Goal: Transaction & Acquisition: Download file/media

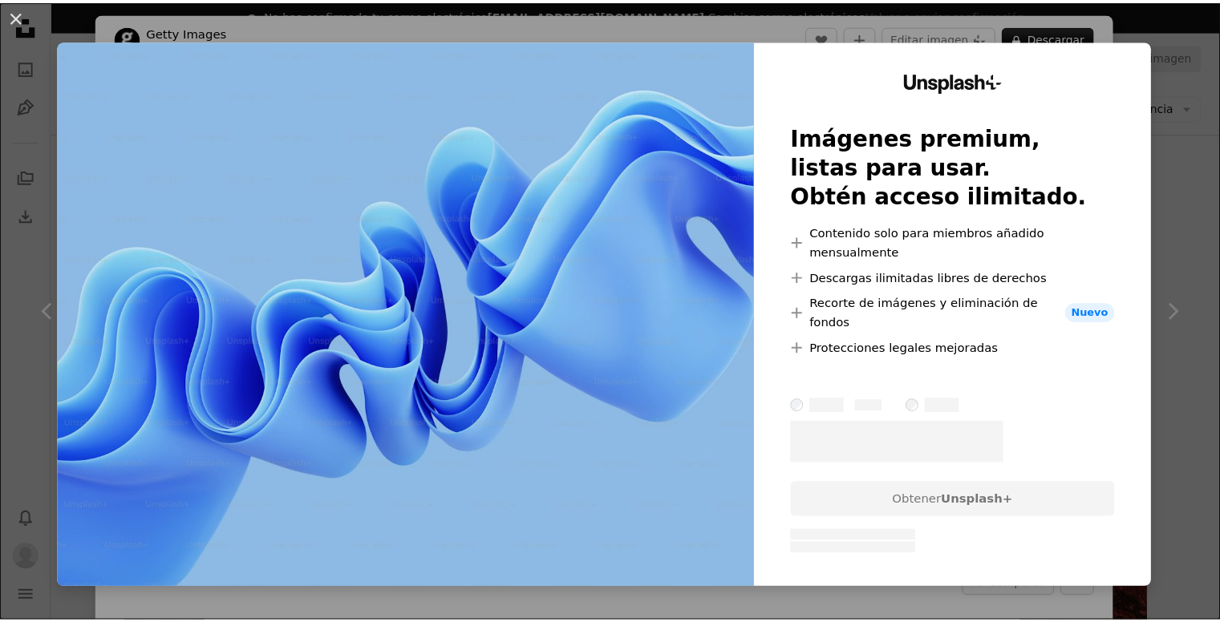
scroll to position [401, 0]
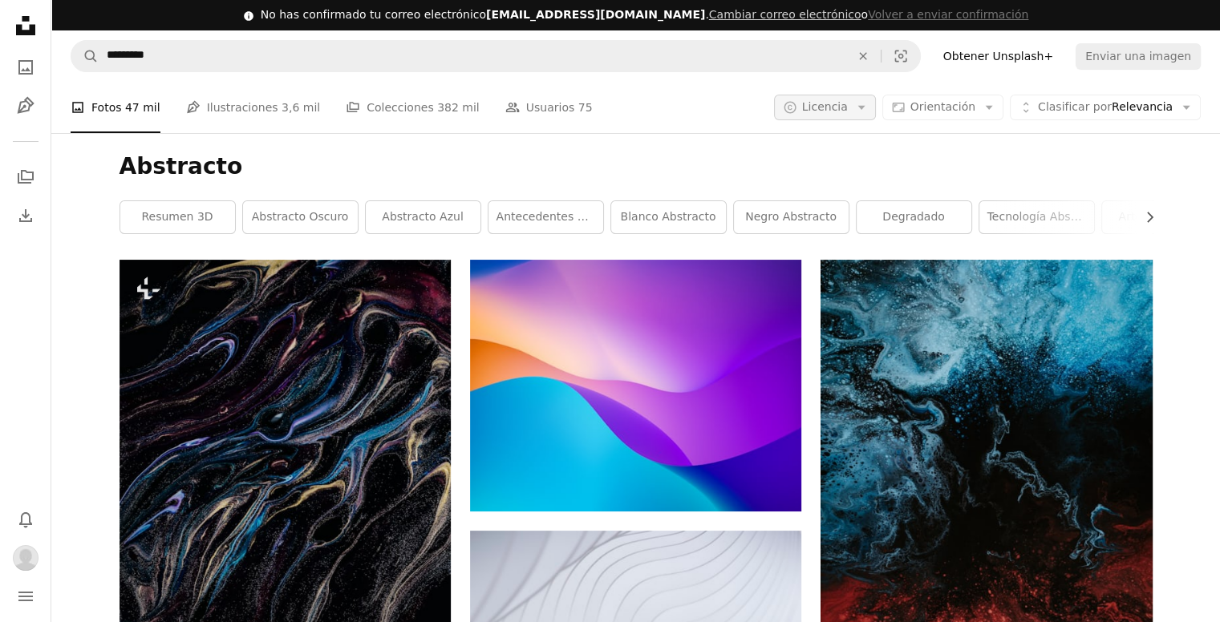
click at [869, 107] on icon "Arrow down" at bounding box center [861, 107] width 14 height 14
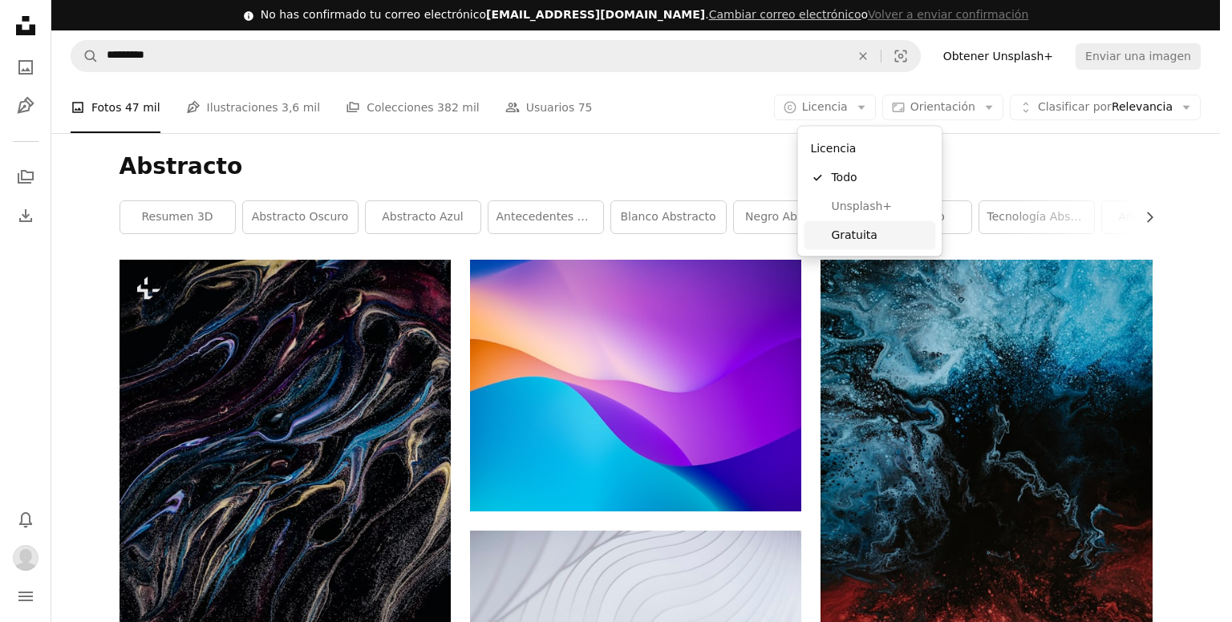
click at [858, 229] on span "Gratuita" at bounding box center [880, 236] width 98 height 16
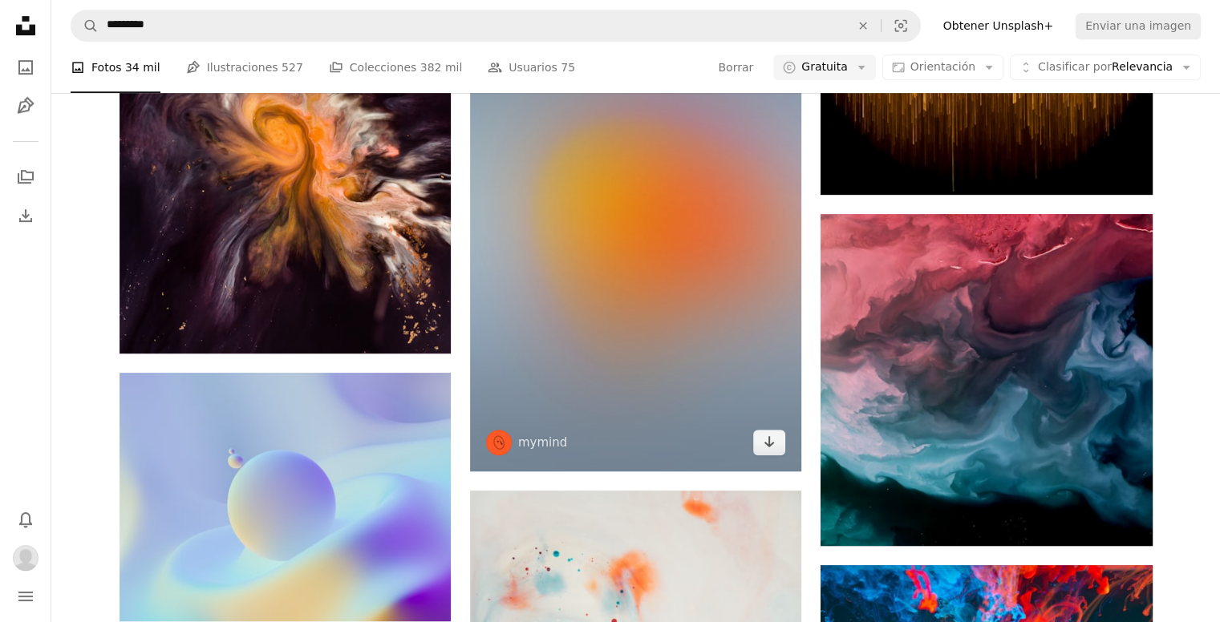
scroll to position [534, 0]
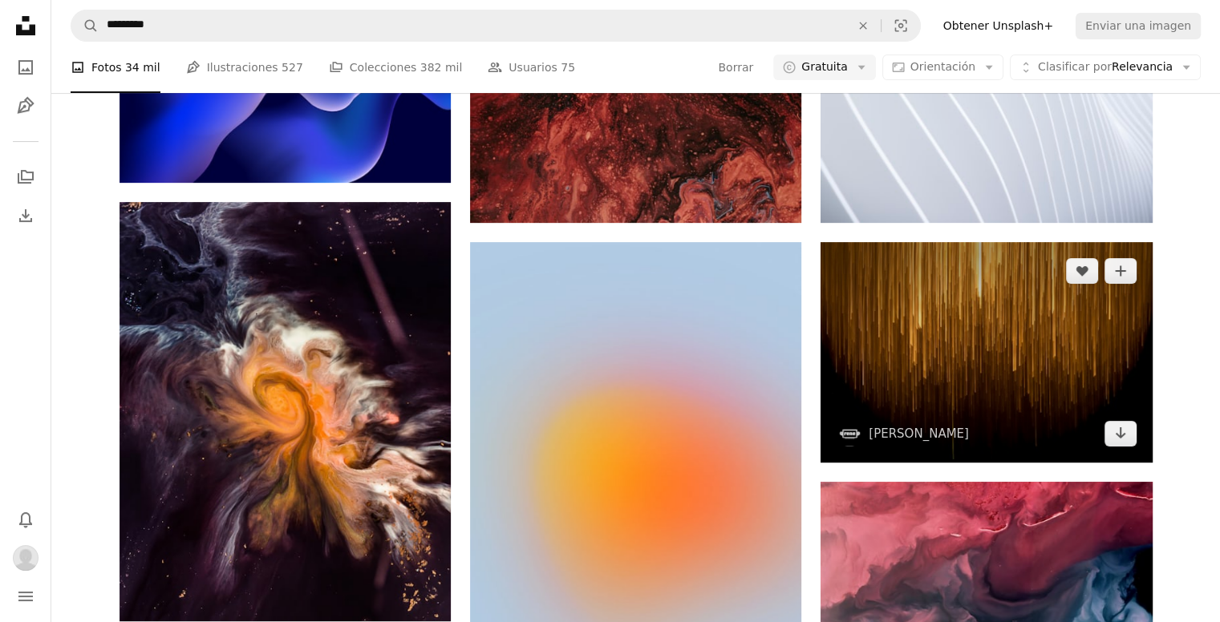
click at [909, 314] on img at bounding box center [985, 352] width 331 height 221
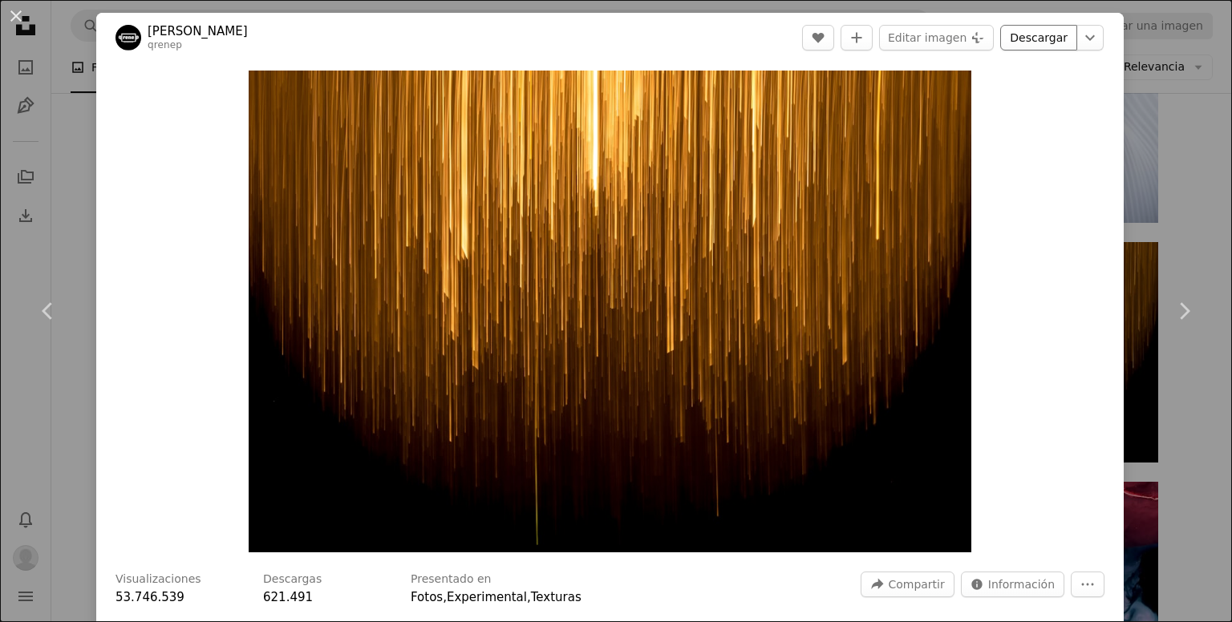
click at [1053, 34] on link "Descargar" at bounding box center [1038, 38] width 77 height 26
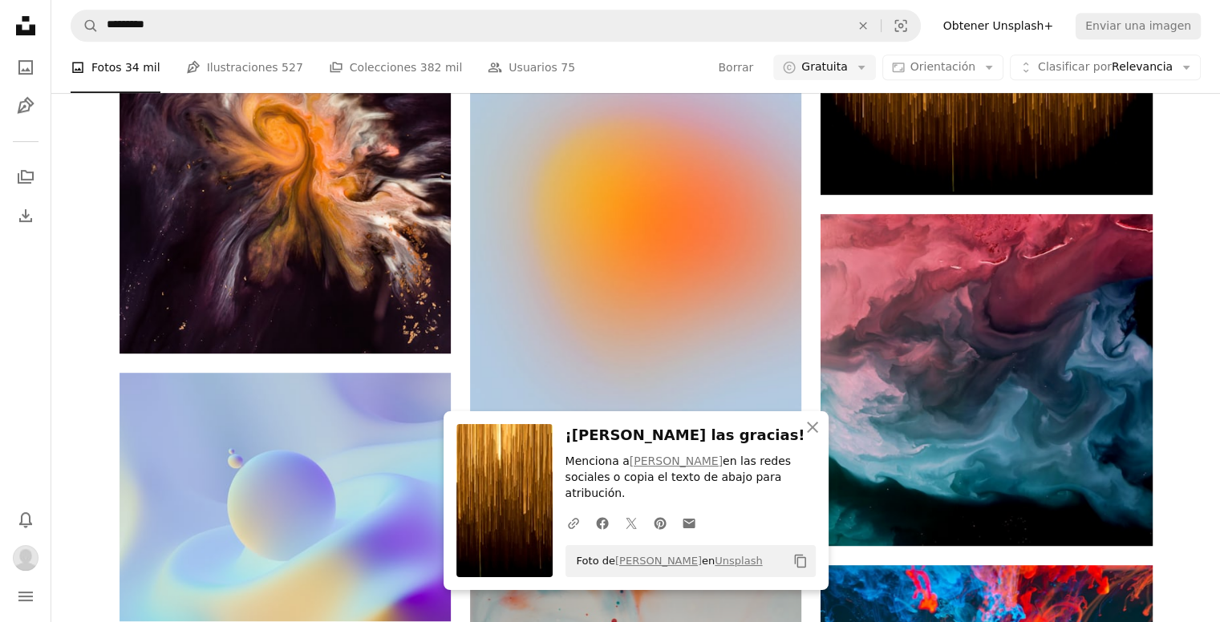
scroll to position [935, 0]
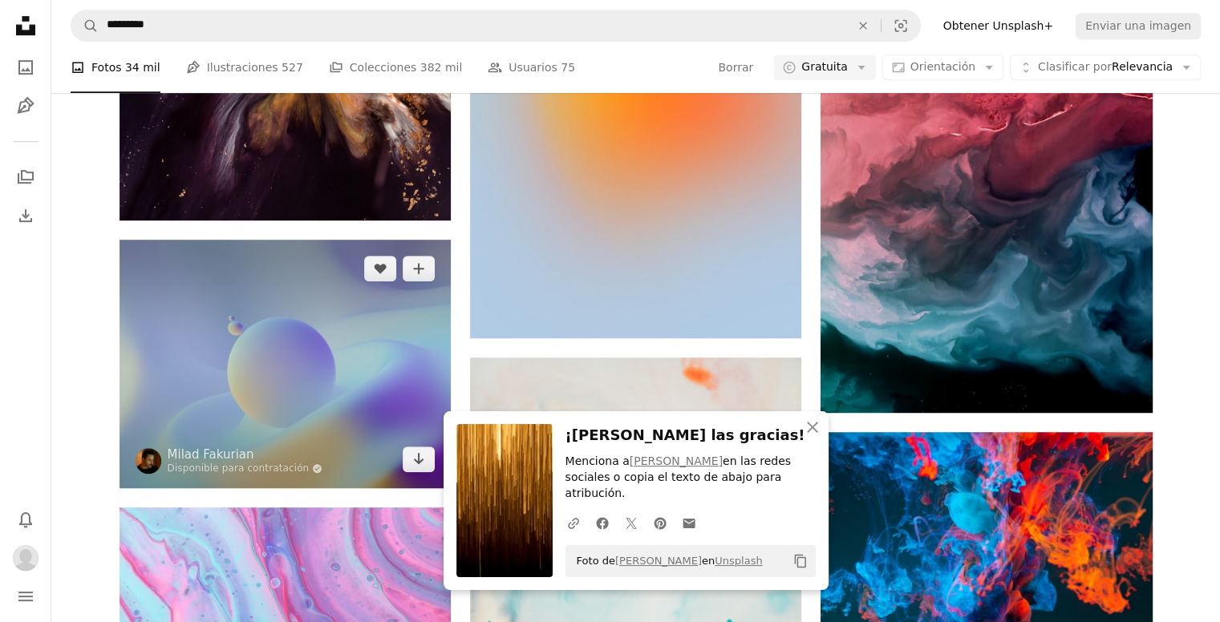
click at [362, 367] on img at bounding box center [285, 364] width 331 height 249
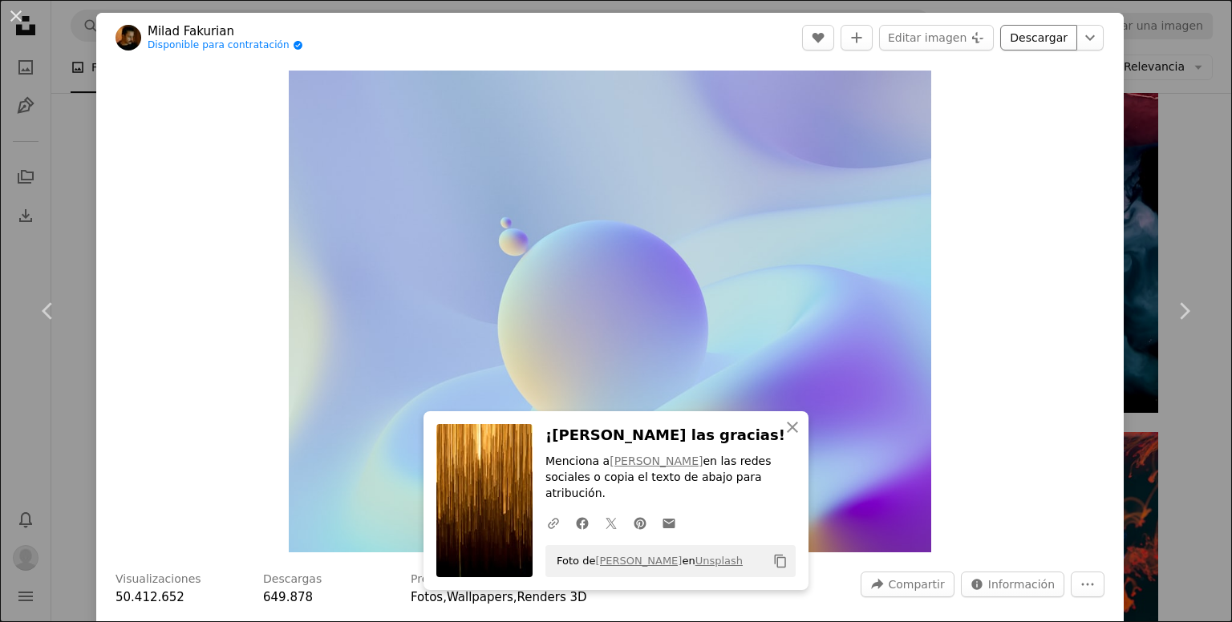
click at [1039, 41] on link "Descargar" at bounding box center [1038, 38] width 77 height 26
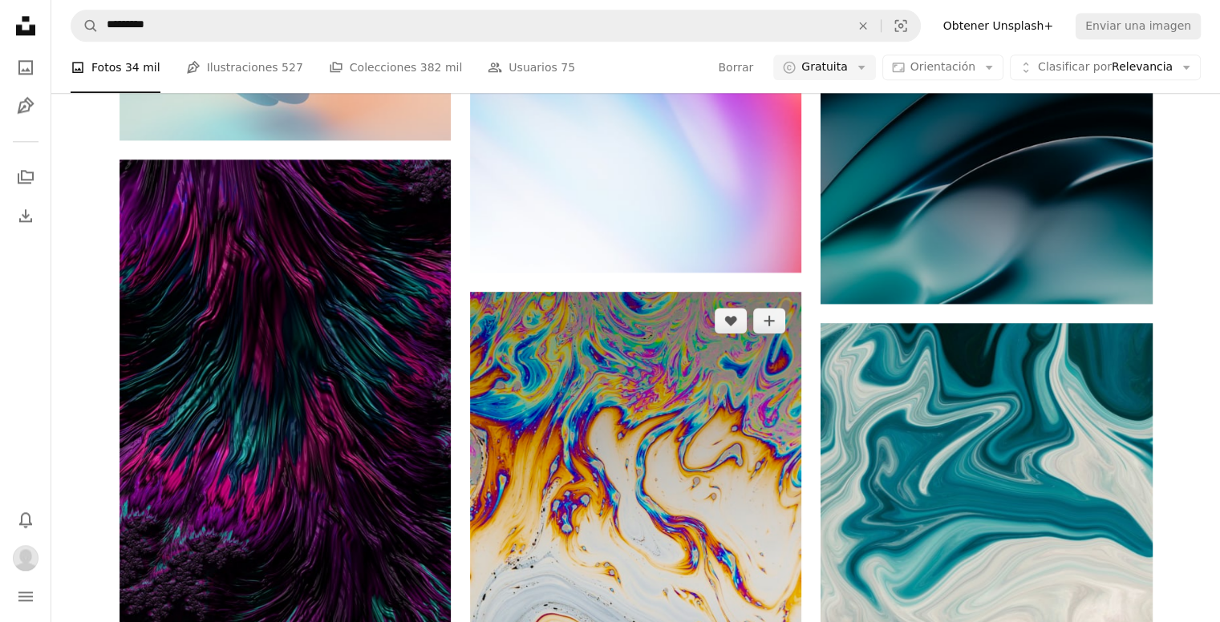
scroll to position [2138, 0]
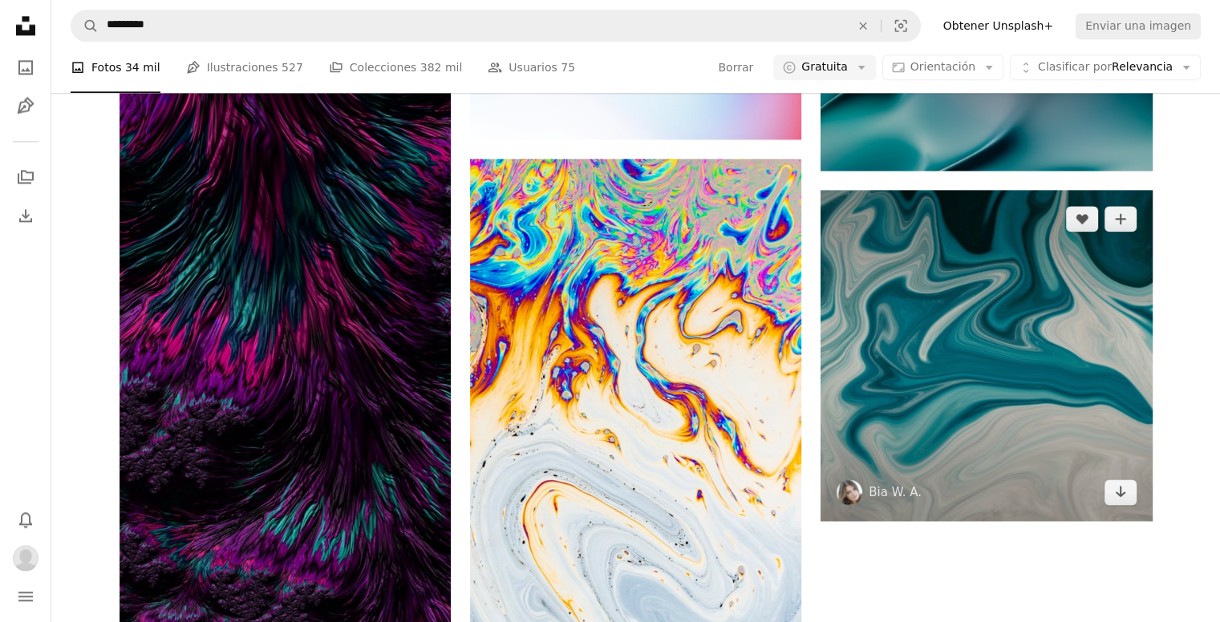
click at [955, 322] on img at bounding box center [985, 355] width 331 height 331
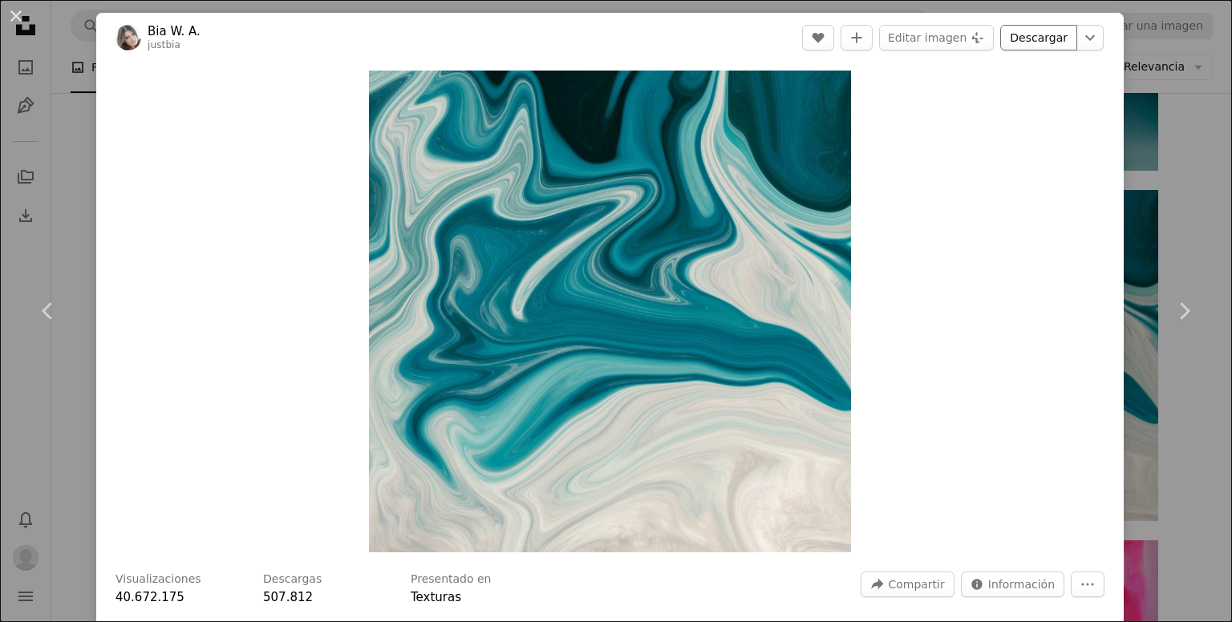
click at [1028, 38] on link "Descargar" at bounding box center [1038, 38] width 77 height 26
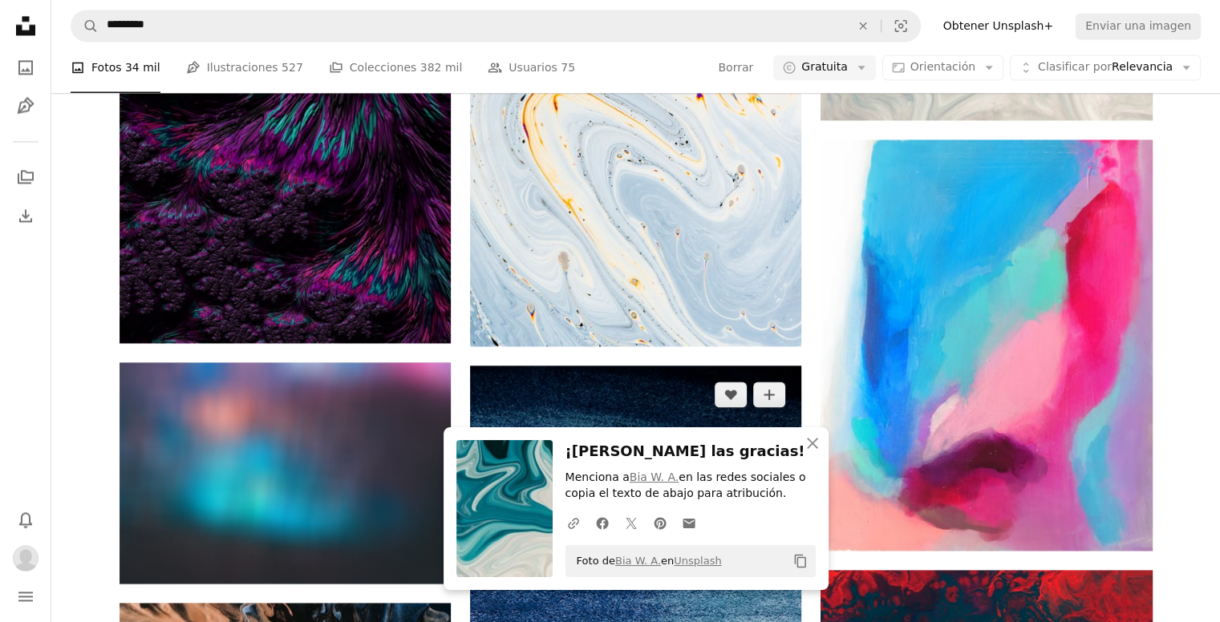
scroll to position [2673, 0]
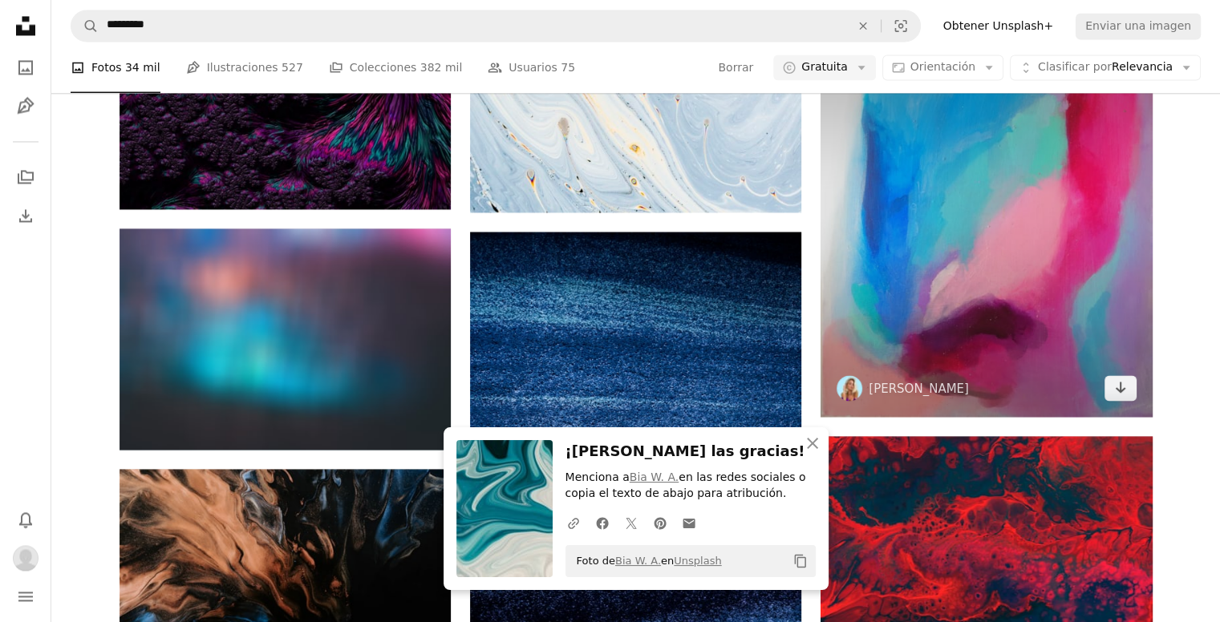
click at [962, 267] on img at bounding box center [985, 211] width 331 height 411
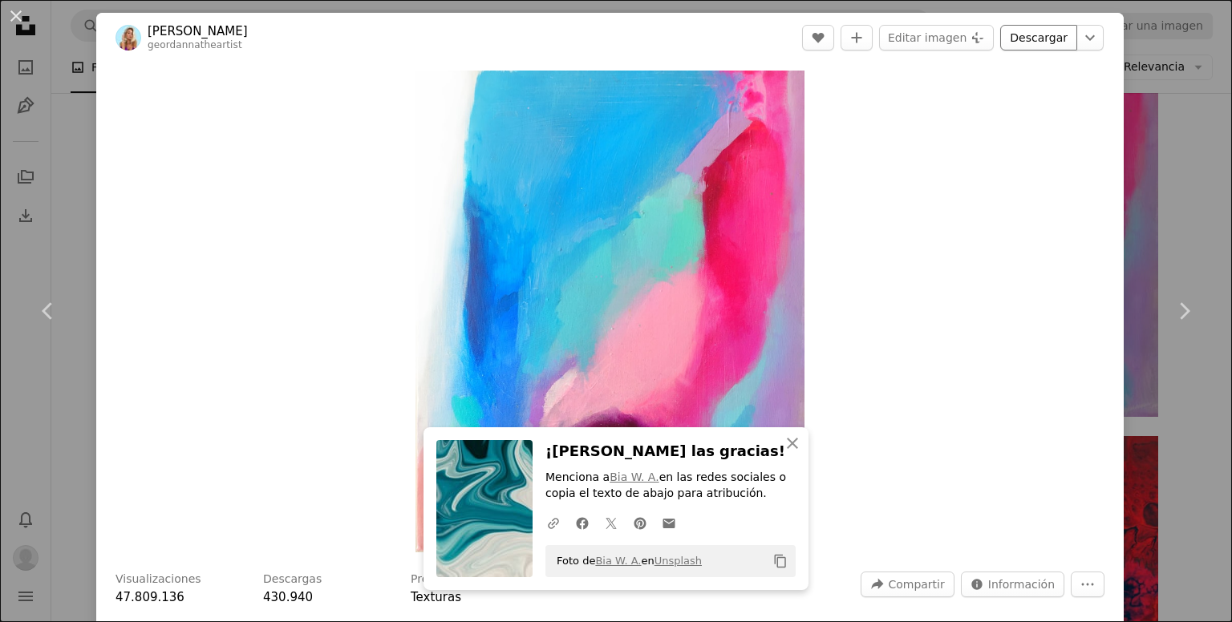
click at [1032, 39] on link "Descargar" at bounding box center [1038, 38] width 77 height 26
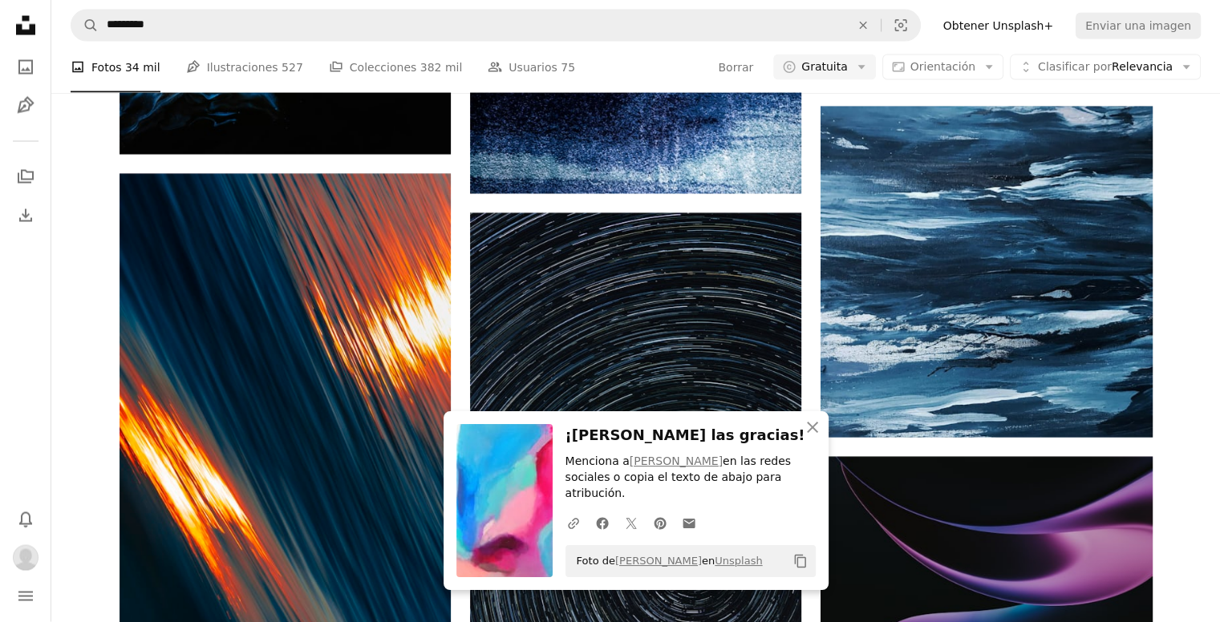
scroll to position [3475, 0]
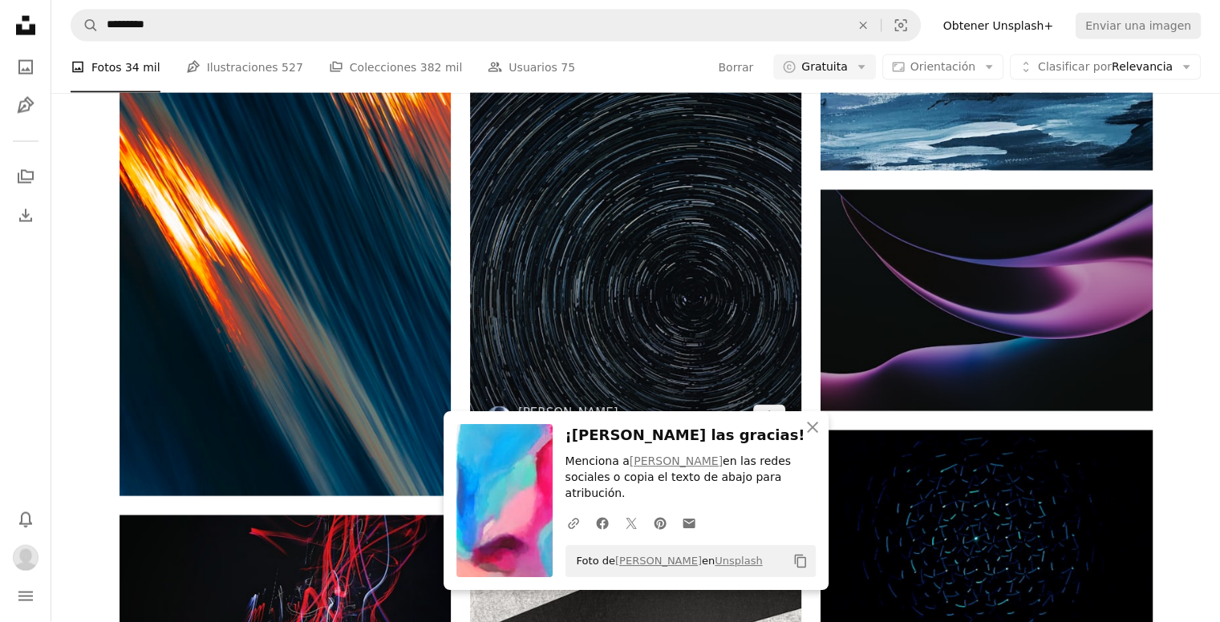
click at [707, 280] on img at bounding box center [635, 196] width 331 height 500
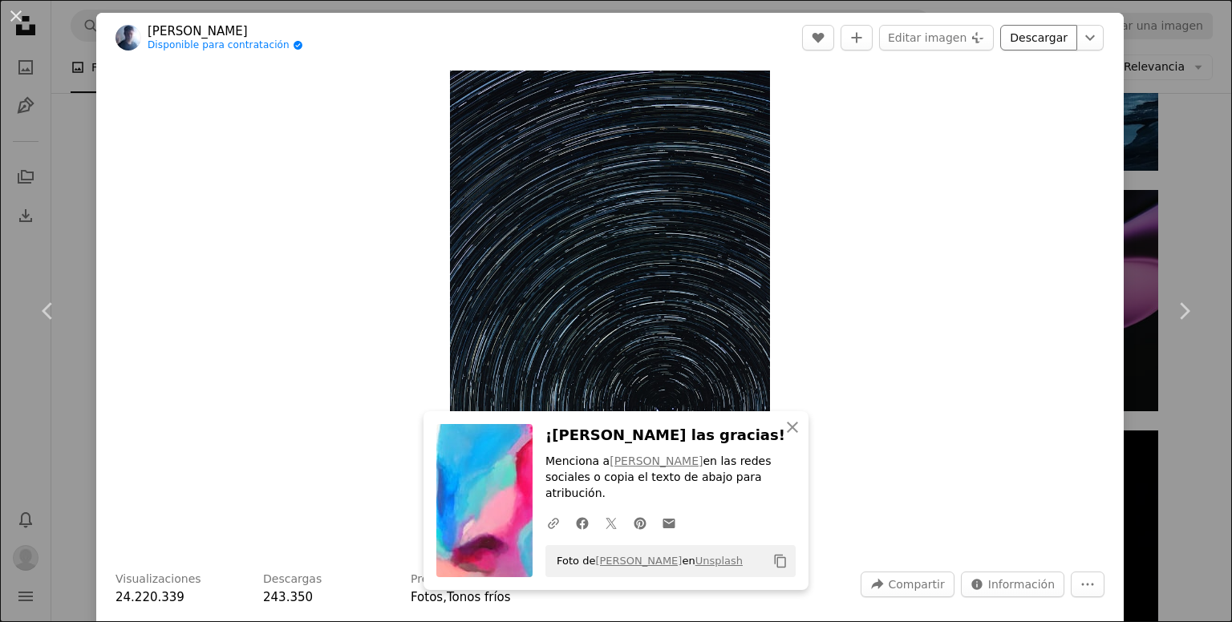
click at [1020, 36] on link "Descargar" at bounding box center [1038, 38] width 77 height 26
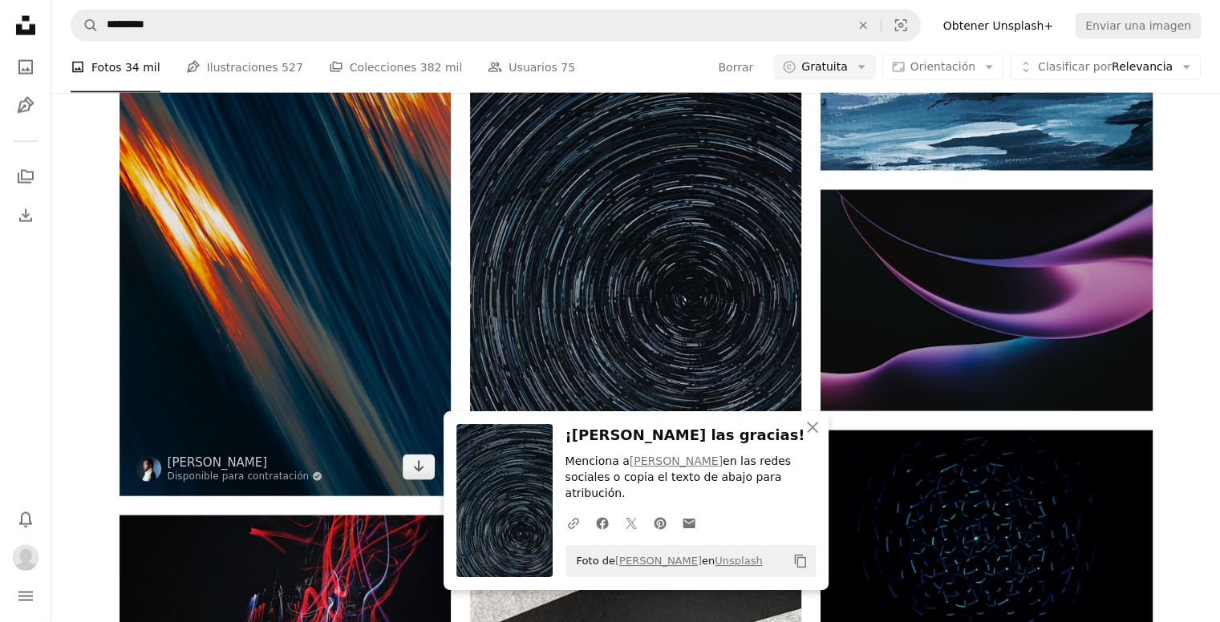
click at [335, 408] on img at bounding box center [285, 202] width 331 height 590
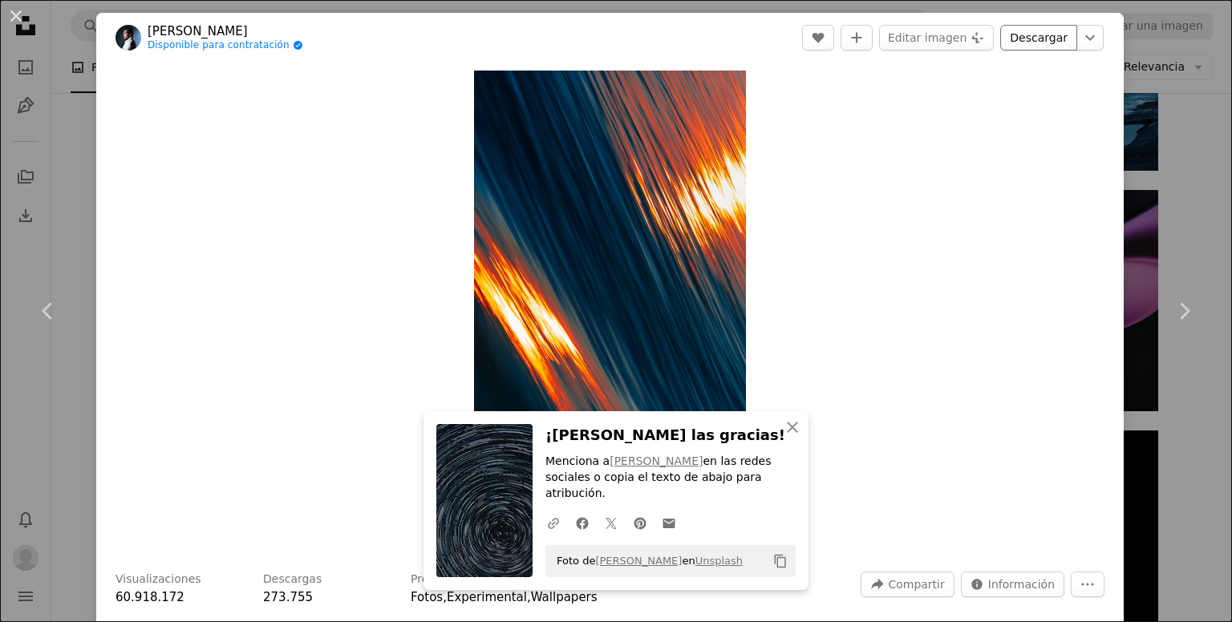
click at [1019, 46] on link "Descargar" at bounding box center [1038, 38] width 77 height 26
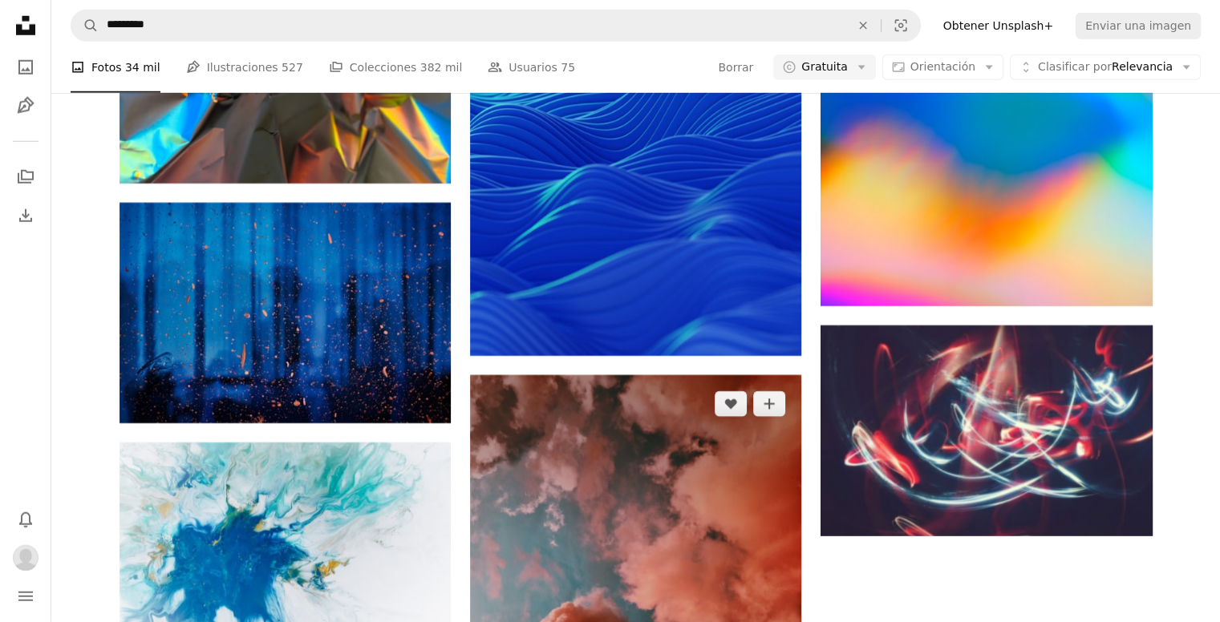
scroll to position [4678, 0]
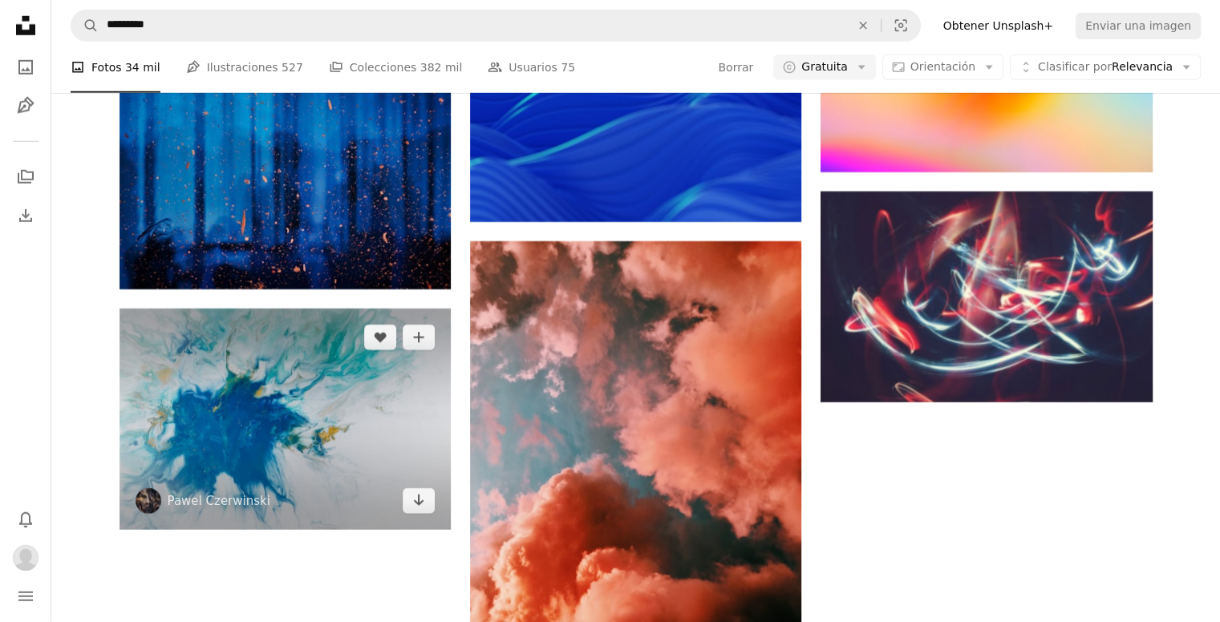
click at [369, 392] on img at bounding box center [285, 419] width 331 height 221
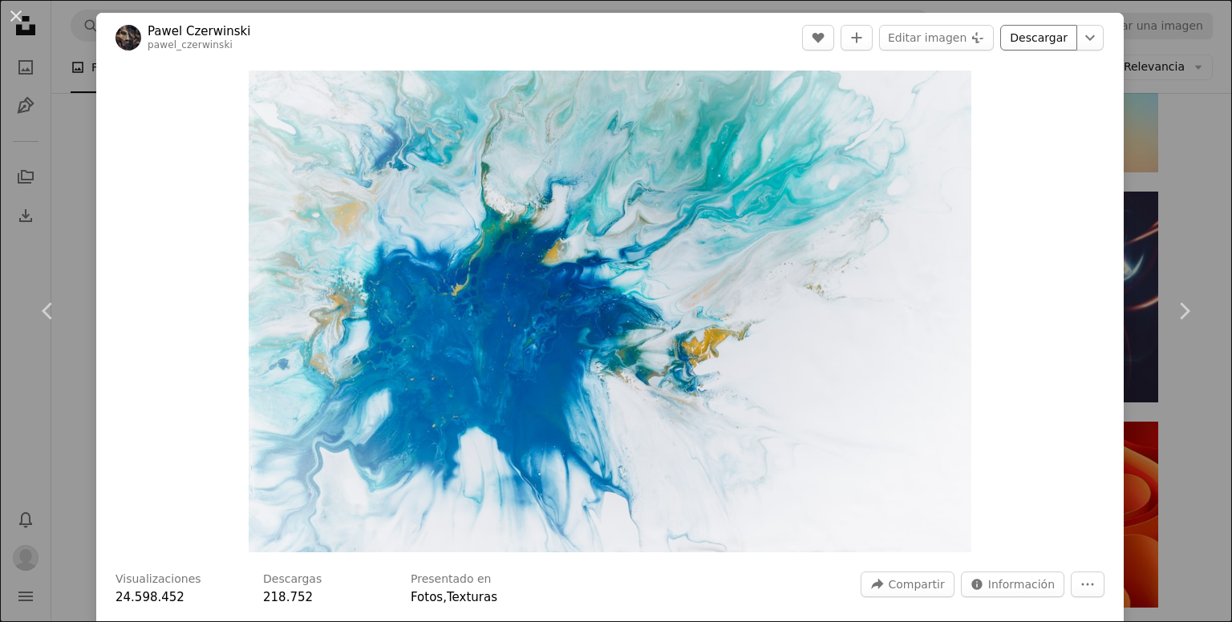
click at [1012, 44] on link "Descargar" at bounding box center [1038, 38] width 77 height 26
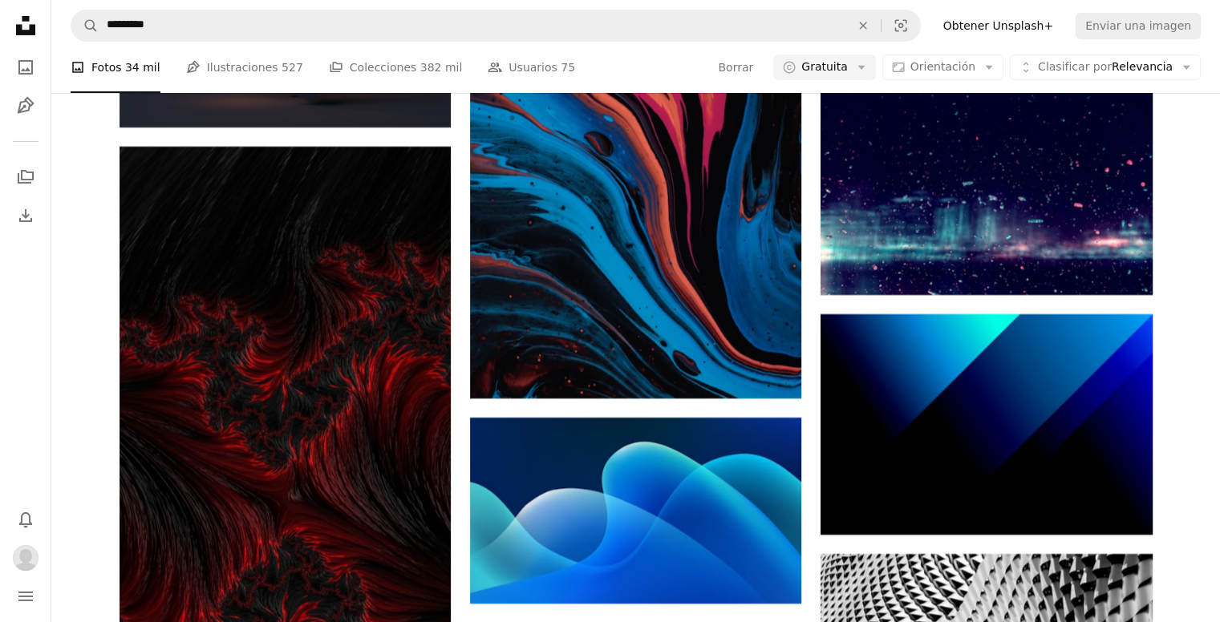
scroll to position [5480, 0]
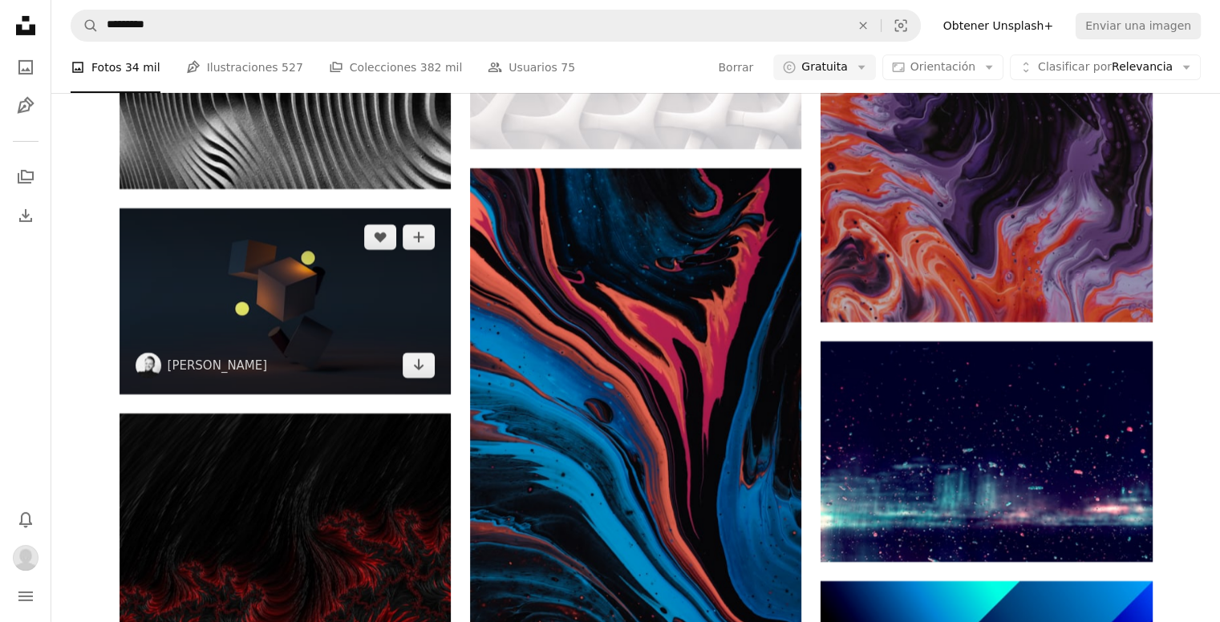
click at [356, 303] on img at bounding box center [285, 302] width 331 height 186
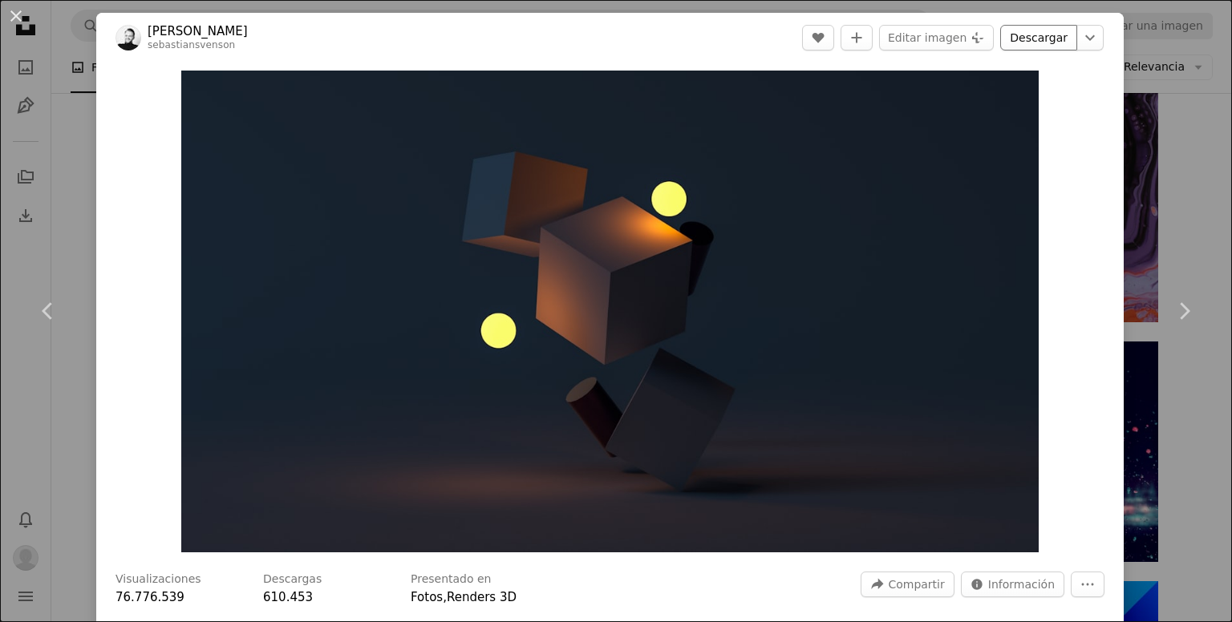
click at [1031, 39] on link "Descargar" at bounding box center [1038, 38] width 77 height 26
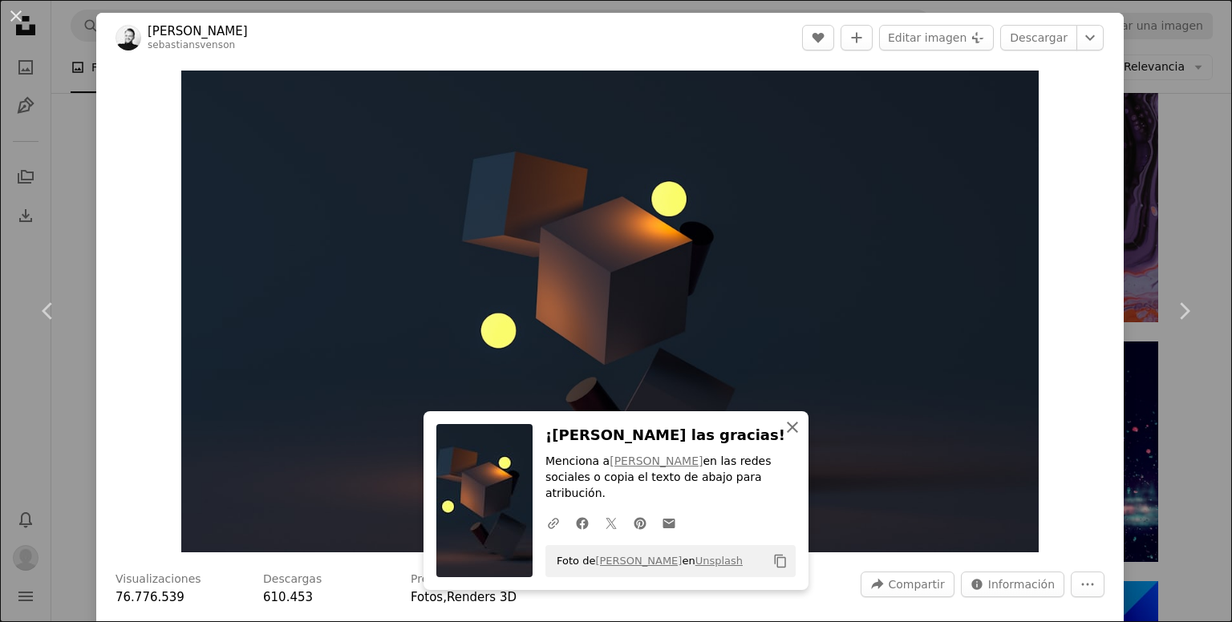
click at [787, 437] on icon "An X shape" at bounding box center [792, 427] width 19 height 19
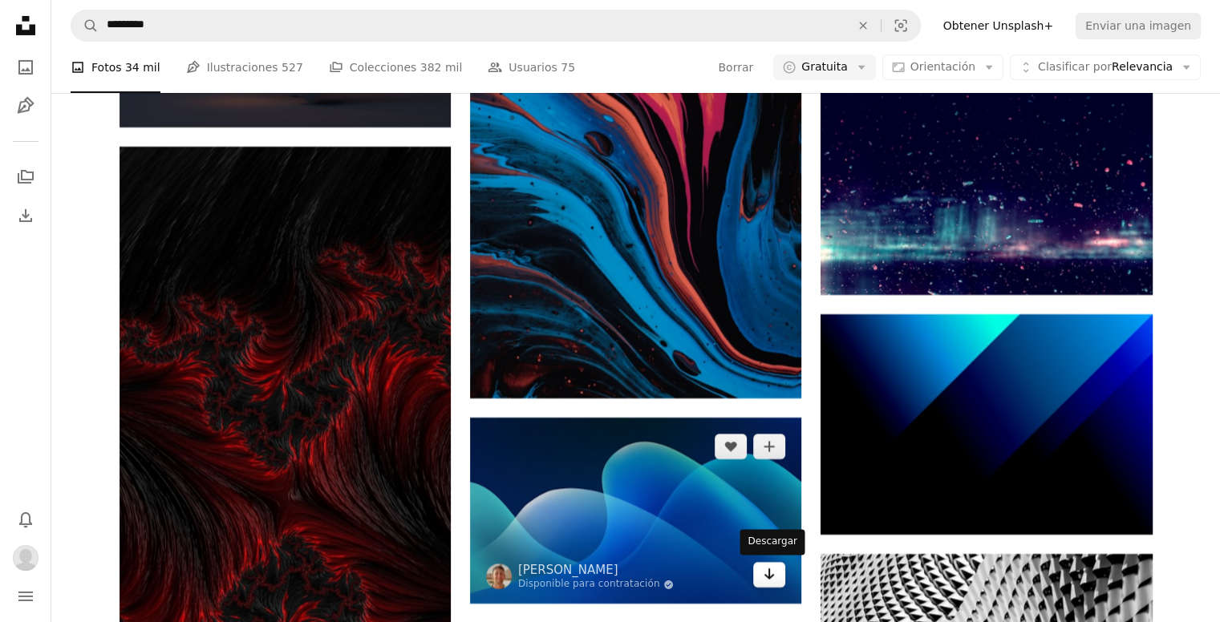
scroll to position [5881, 0]
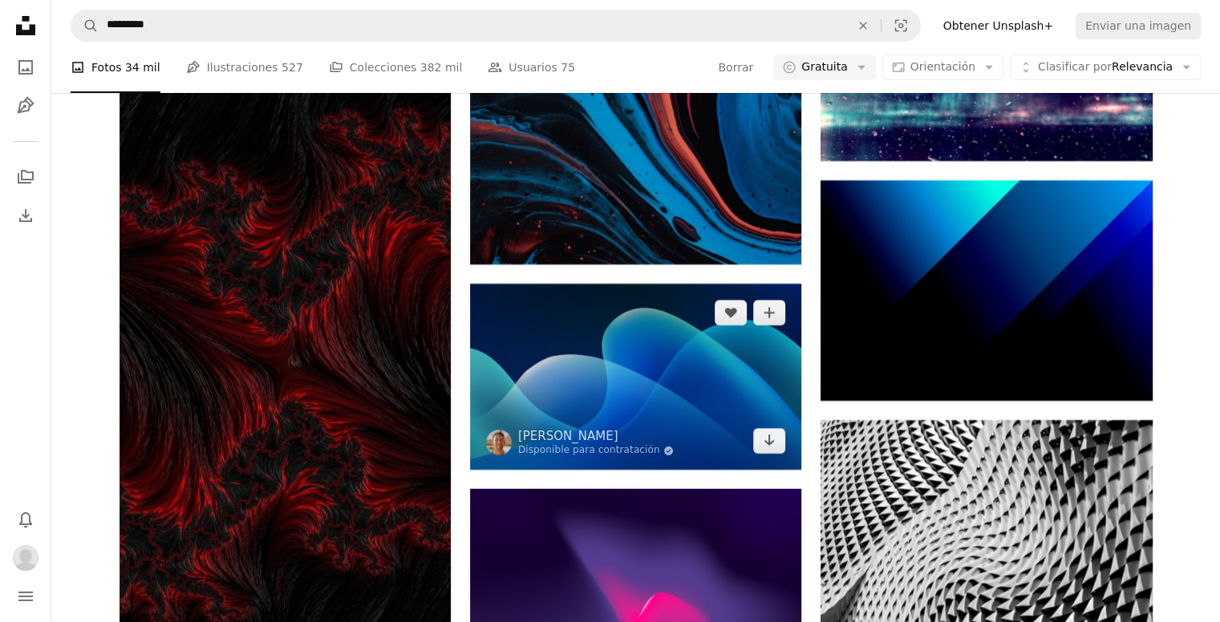
click at [640, 395] on img at bounding box center [635, 377] width 331 height 186
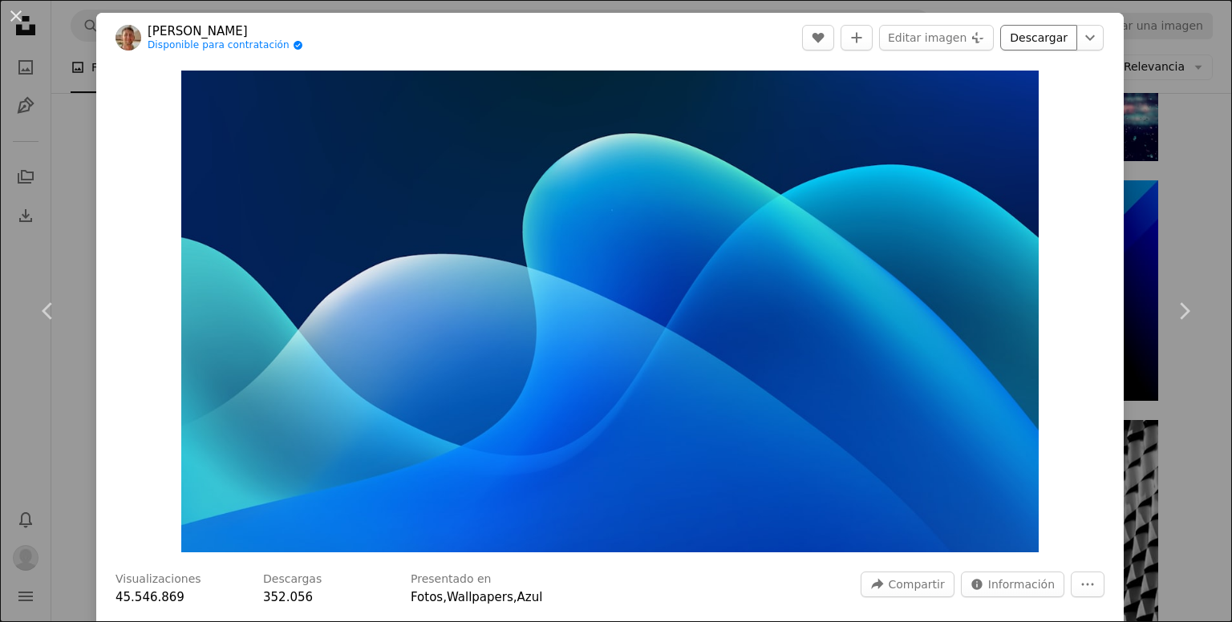
click at [1017, 34] on link "Descargar" at bounding box center [1038, 38] width 77 height 26
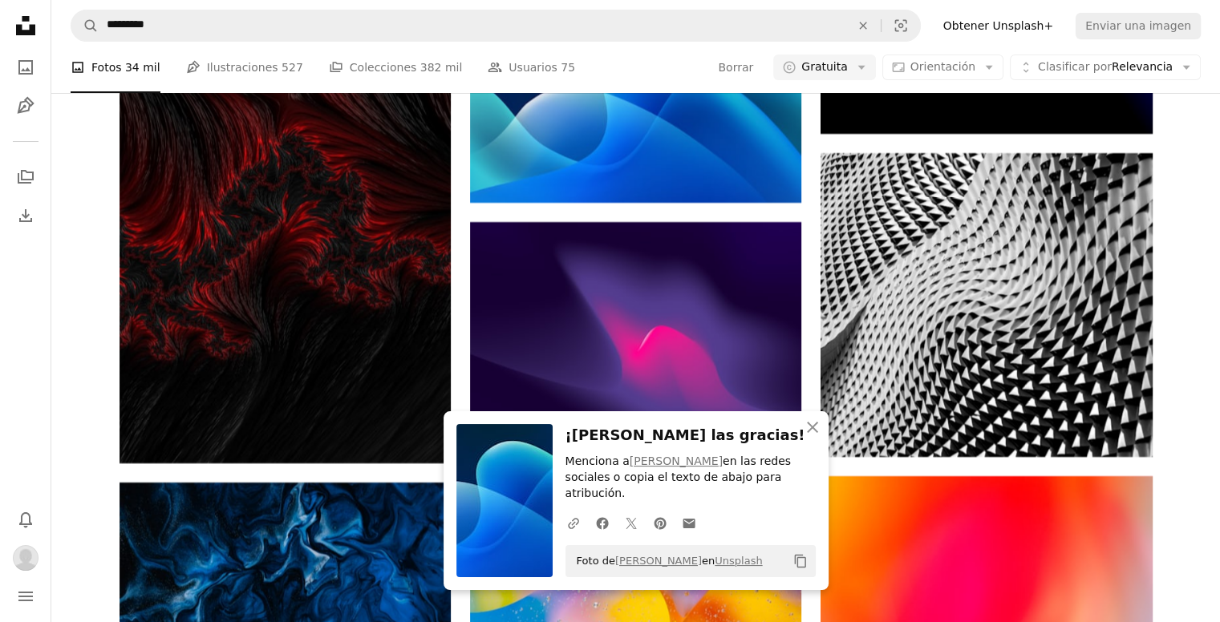
scroll to position [6282, 0]
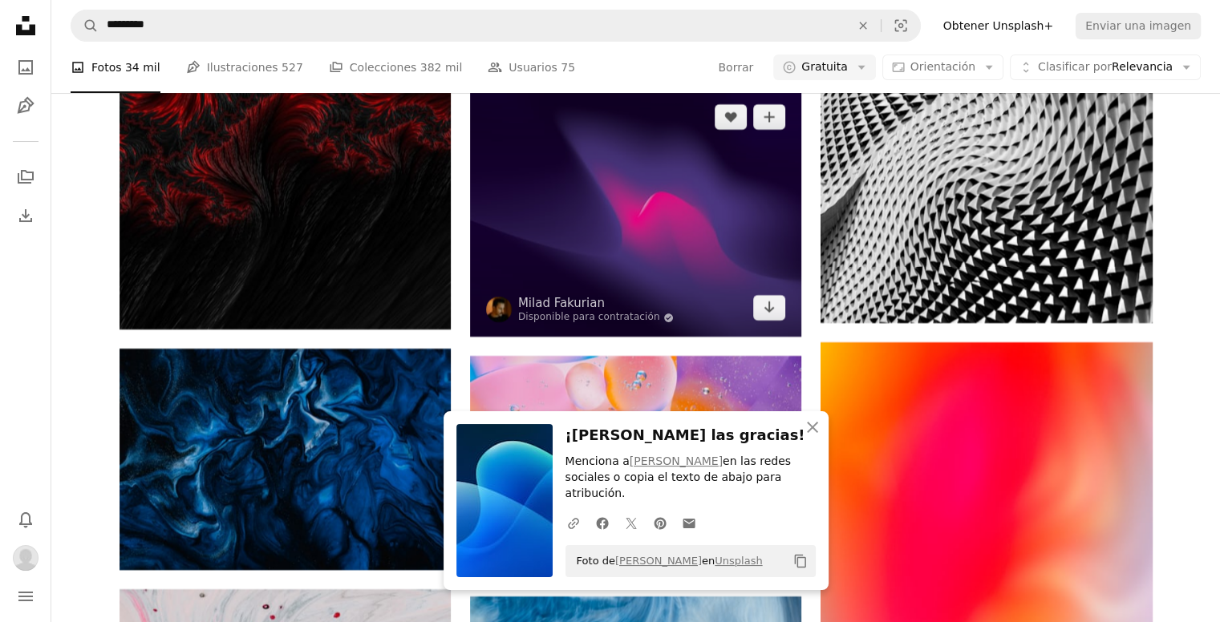
click at [667, 261] on img at bounding box center [635, 212] width 331 height 249
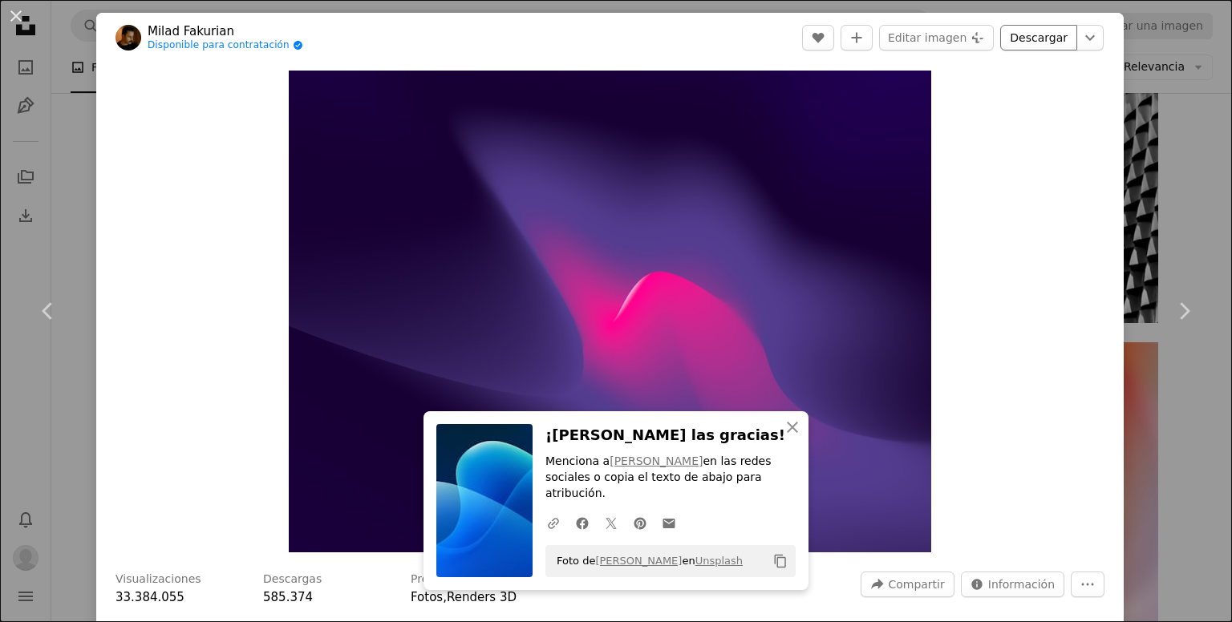
click at [1013, 41] on link "Descargar" at bounding box center [1038, 38] width 77 height 26
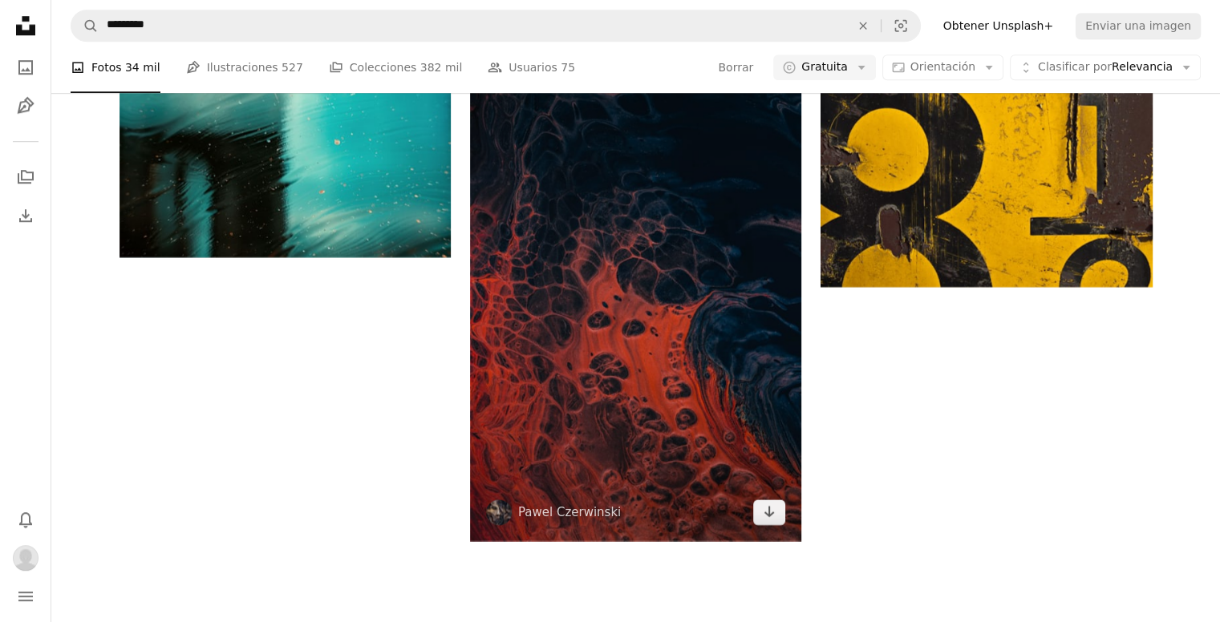
scroll to position [7084, 0]
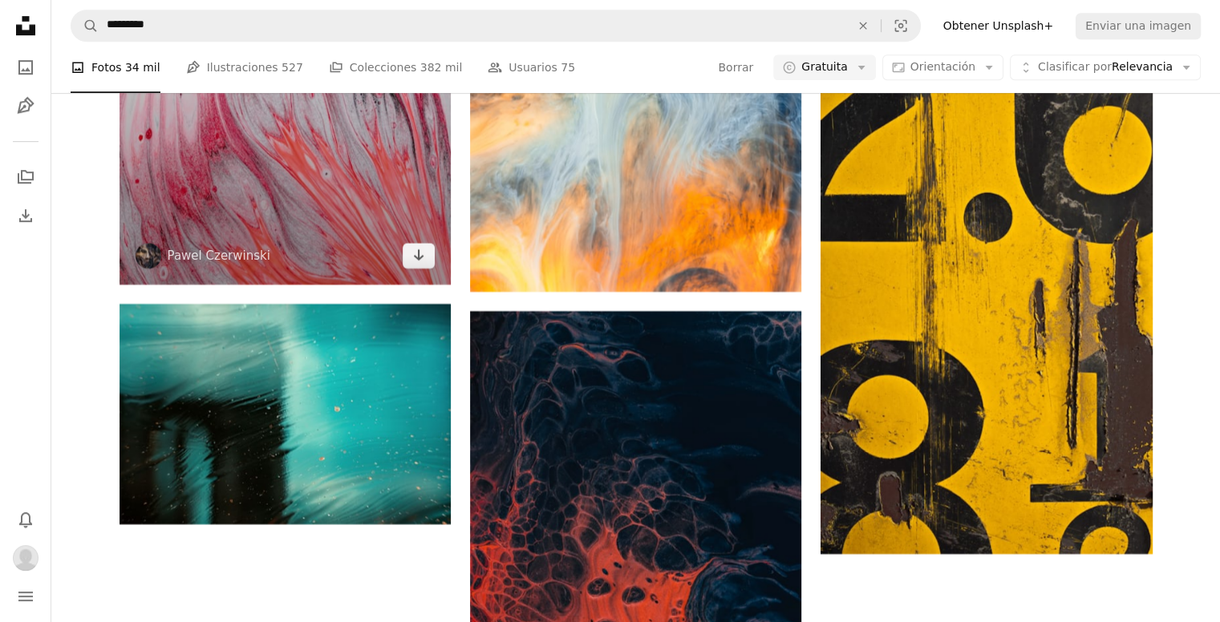
click at [337, 213] on img at bounding box center [285, 35] width 331 height 497
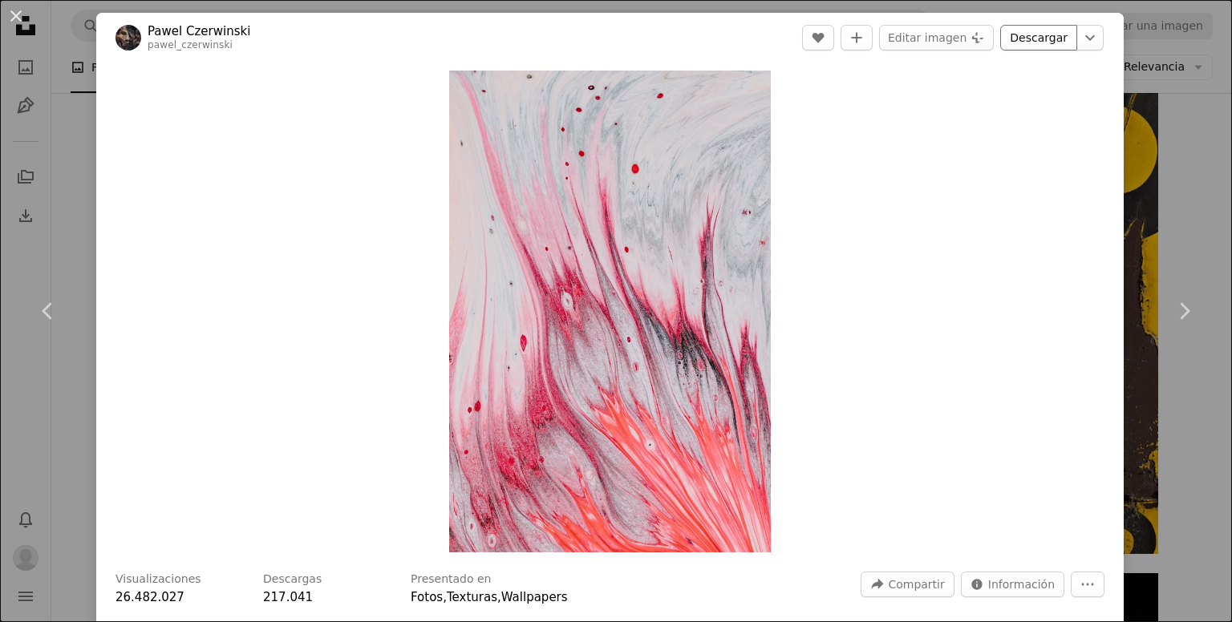
click at [1022, 43] on link "Descargar" at bounding box center [1038, 38] width 77 height 26
